Goal: Information Seeking & Learning: Learn about a topic

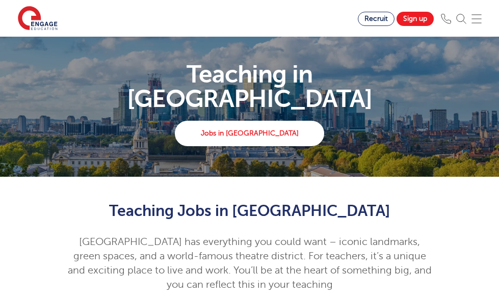
scroll to position [408, 0]
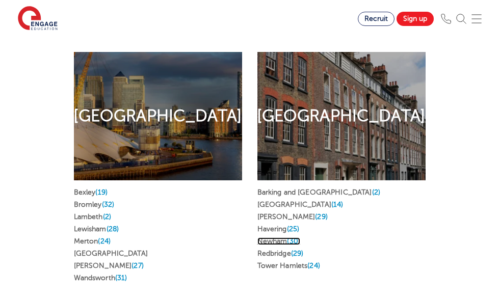
click at [276, 238] on link "Newham (30)" at bounding box center [278, 242] width 43 height 8
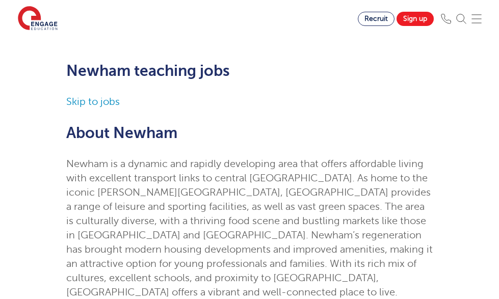
click at [101, 101] on link "Skip to jobs" at bounding box center [93, 102] width 54 height 12
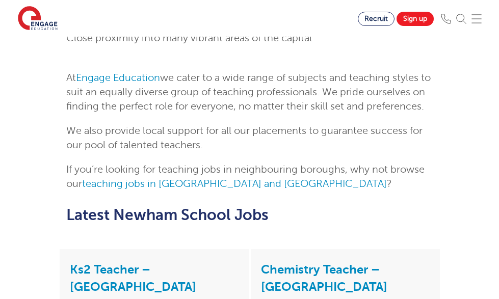
scroll to position [1136, 0]
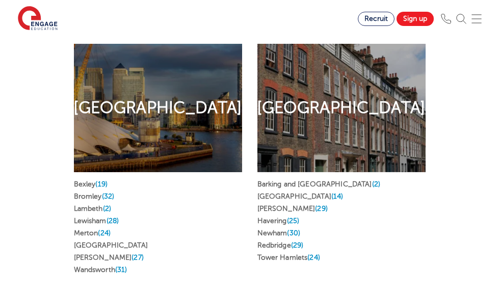
scroll to position [417, 0]
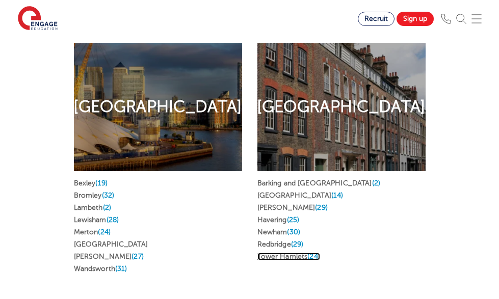
click at [282, 253] on link "Tower Hamlets (24)" at bounding box center [288, 257] width 63 height 8
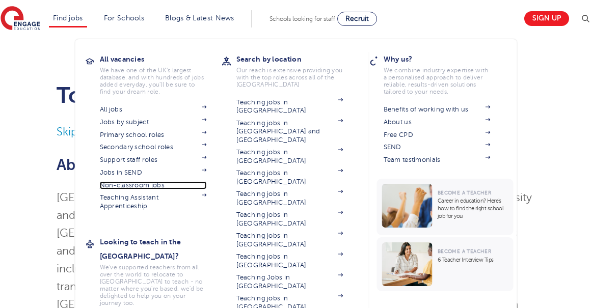
click at [167, 186] on link "Non-classroom jobs" at bounding box center [153, 185] width 107 height 8
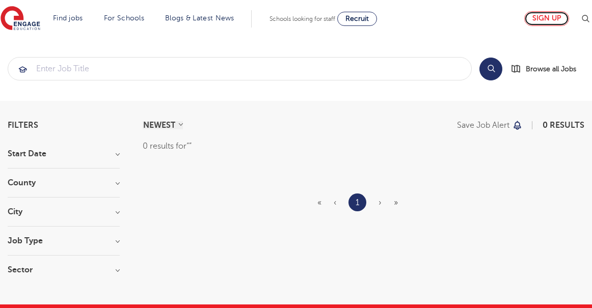
click at [562, 16] on link "Sign up" at bounding box center [547, 18] width 45 height 15
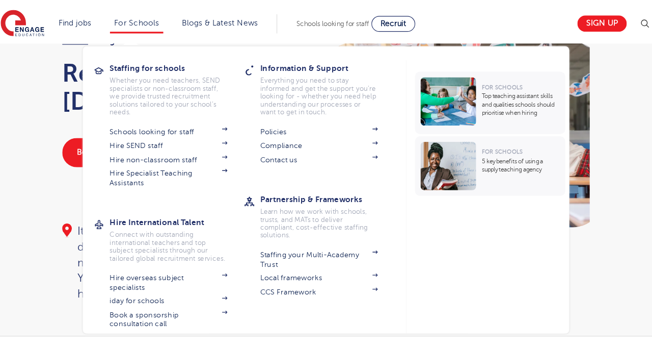
scroll to position [49, 0]
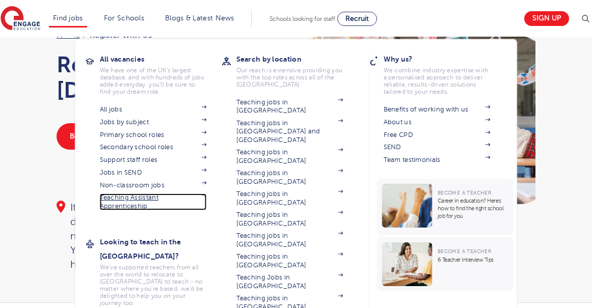
click at [141, 208] on link "Teaching Assistant Apprenticeship" at bounding box center [153, 202] width 107 height 17
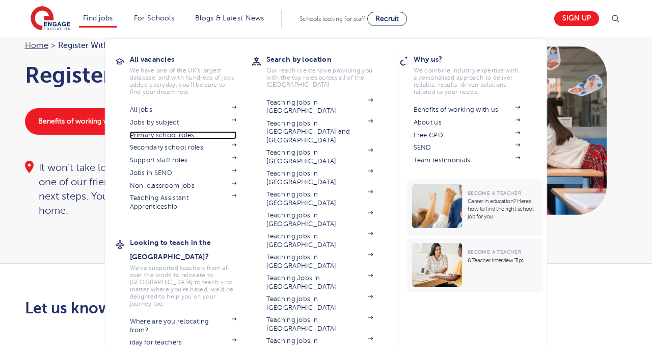
click at [157, 137] on link "Primary school roles" at bounding box center [183, 135] width 107 height 8
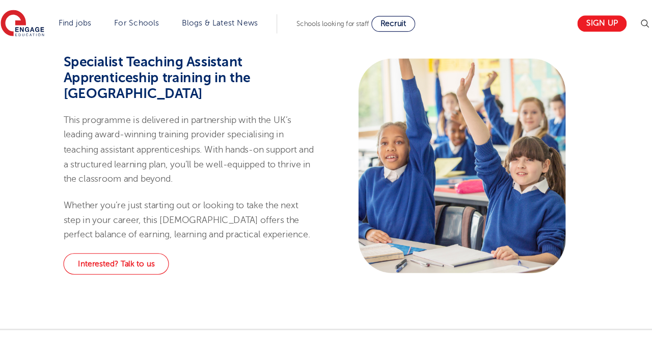
scroll to position [469, 0]
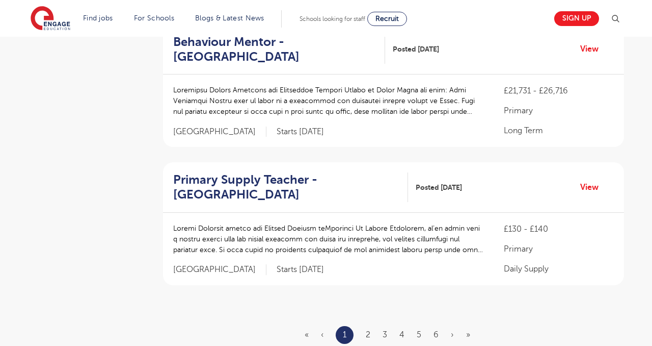
scroll to position [1328, 0]
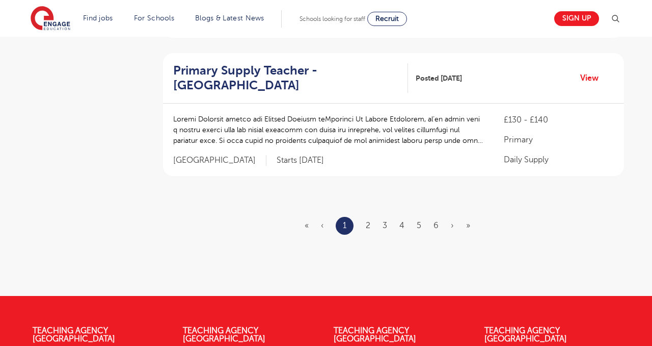
click at [365, 225] on ul "« ‹ 1 2 3 4 5 6 › »" at bounding box center [394, 226] width 178 height 18
click at [370, 226] on link "2" at bounding box center [368, 225] width 5 height 9
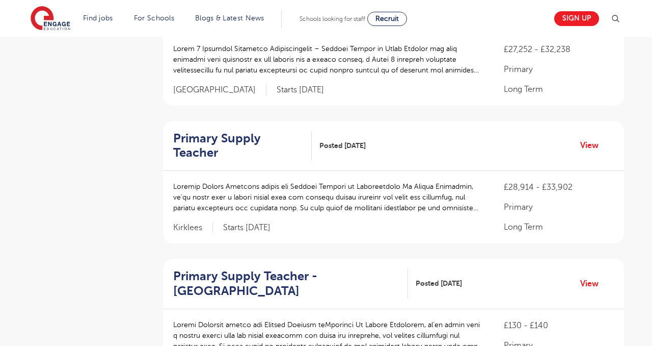
scroll to position [849, 0]
